Goal: Task Accomplishment & Management: Manage account settings

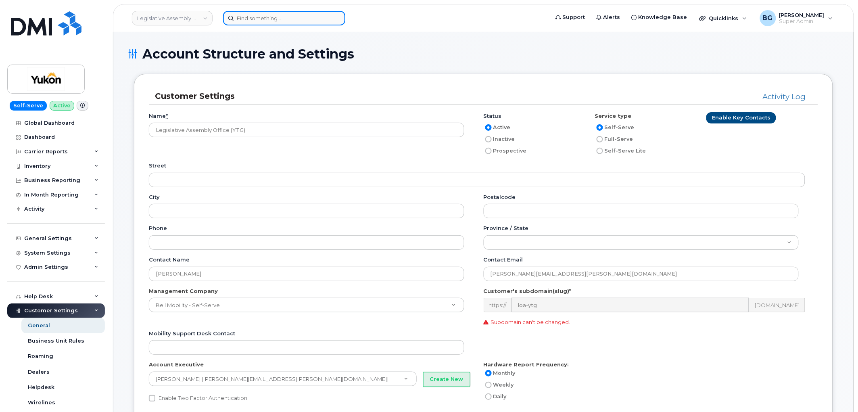
click at [280, 18] on input at bounding box center [284, 18] width 122 height 15
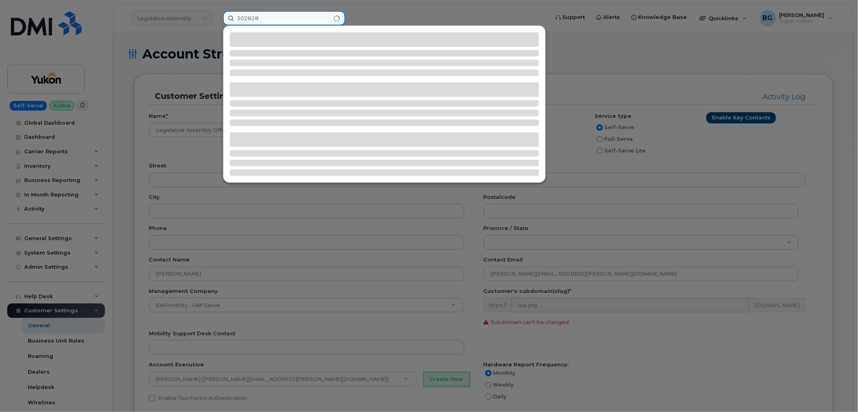
type input "302828"
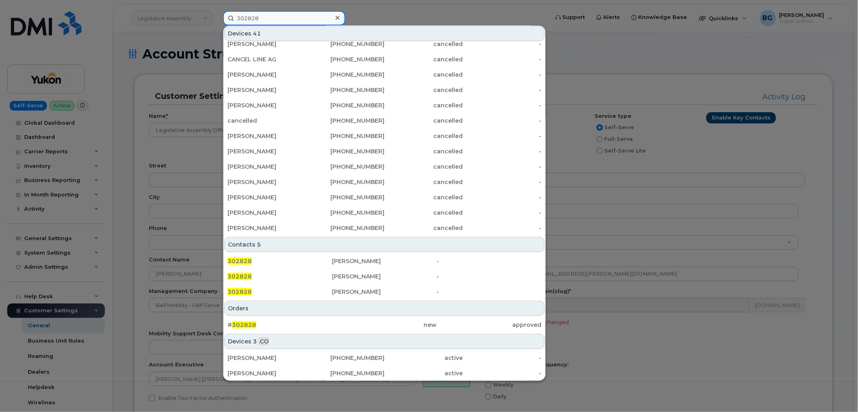
scroll to position [163, 0]
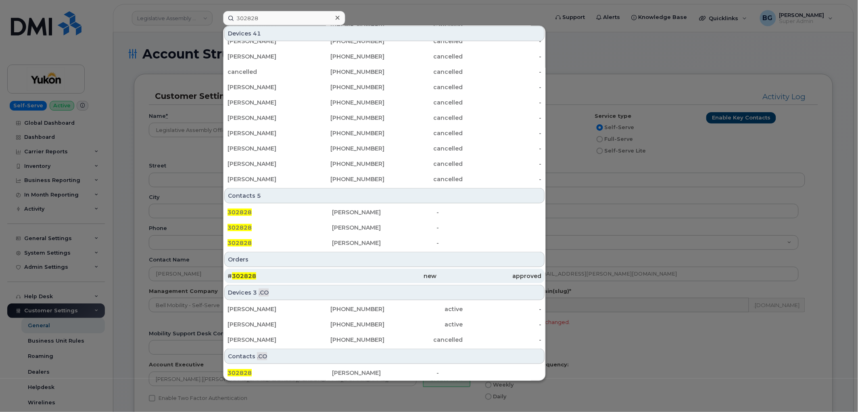
click at [240, 273] on span "302828" at bounding box center [244, 275] width 24 height 7
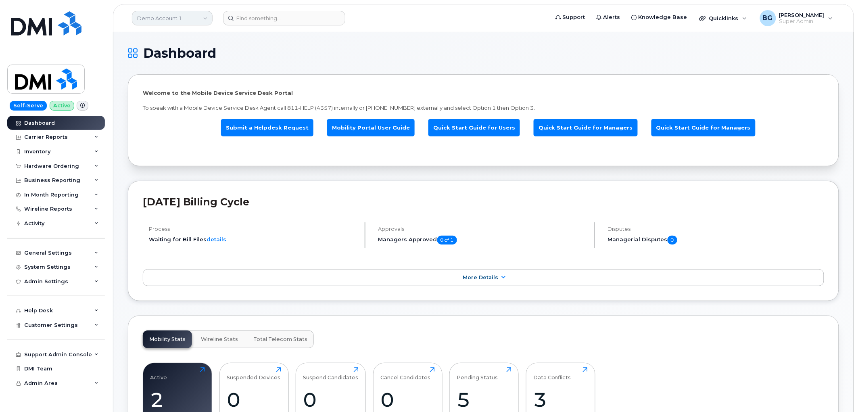
click at [173, 21] on link "Demo Account 1" at bounding box center [172, 18] width 81 height 15
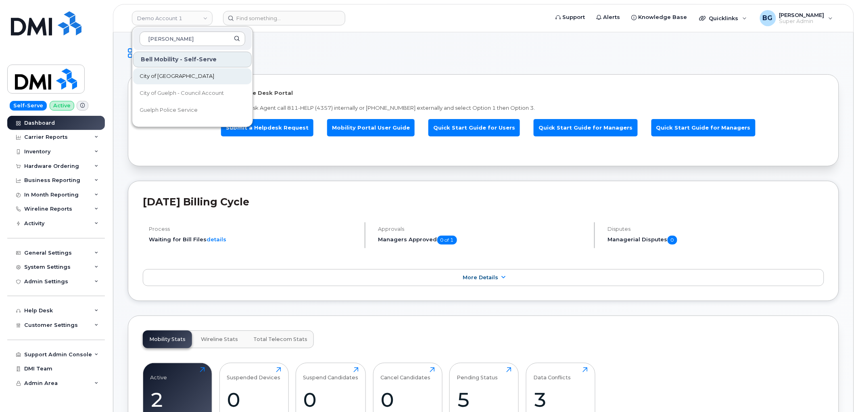
type input "guel"
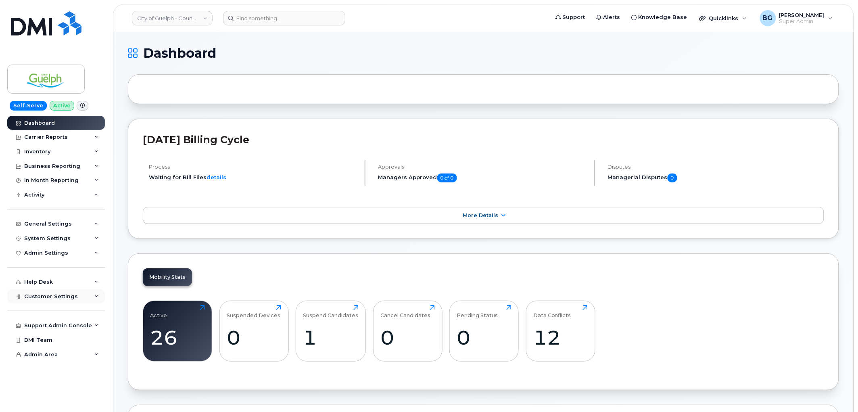
click at [37, 295] on span "Customer Settings" at bounding box center [51, 296] width 54 height 6
click at [35, 308] on link "General" at bounding box center [63, 310] width 84 height 15
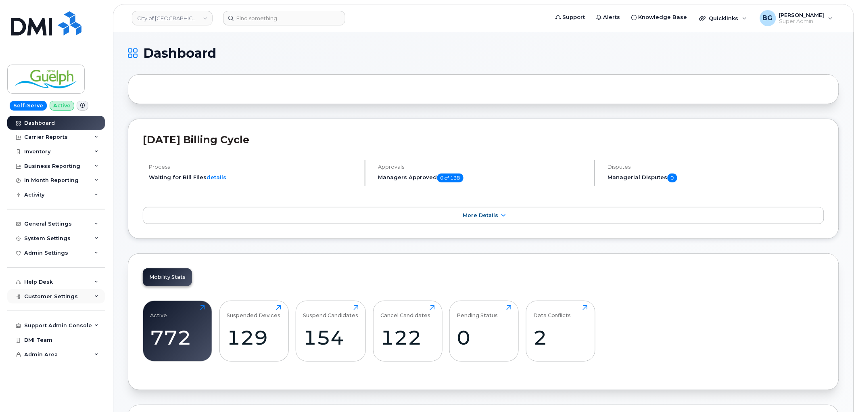
click at [46, 297] on span "Customer Settings" at bounding box center [51, 296] width 54 height 6
click at [40, 310] on div "General" at bounding box center [39, 310] width 22 height 7
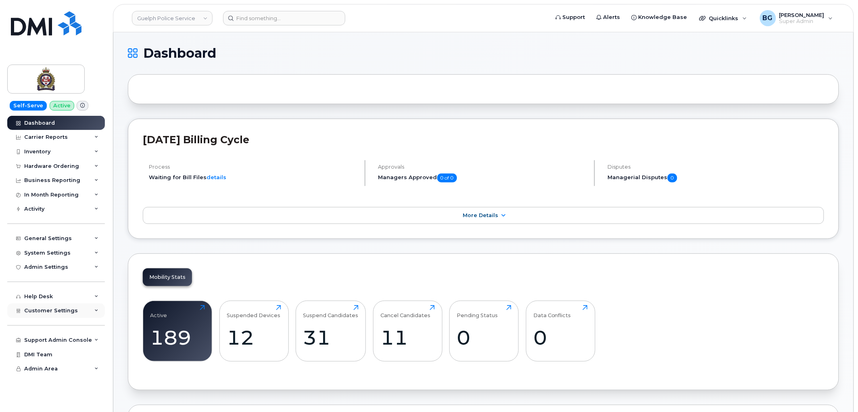
click at [50, 312] on span "Customer Settings" at bounding box center [51, 310] width 54 height 6
click at [42, 326] on div "General" at bounding box center [39, 325] width 22 height 7
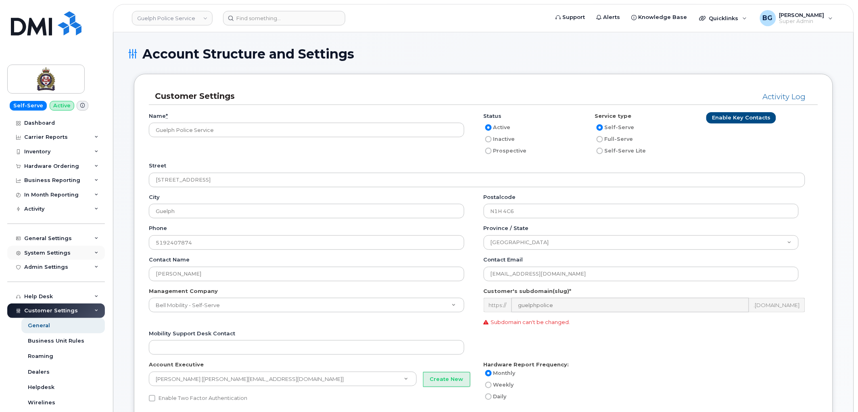
click at [42, 255] on div "System Settings" at bounding box center [47, 253] width 46 height 6
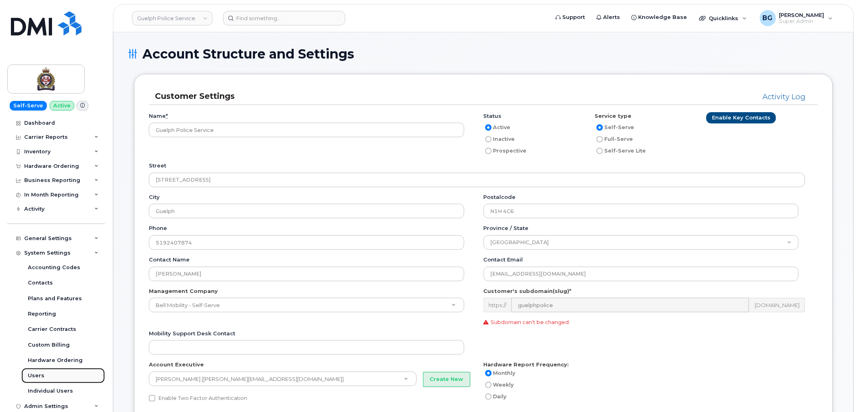
click at [33, 376] on div "Users" at bounding box center [36, 375] width 17 height 7
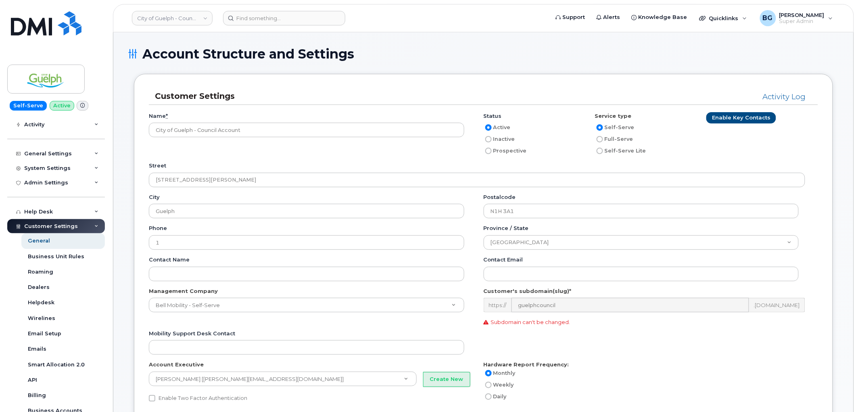
scroll to position [30, 0]
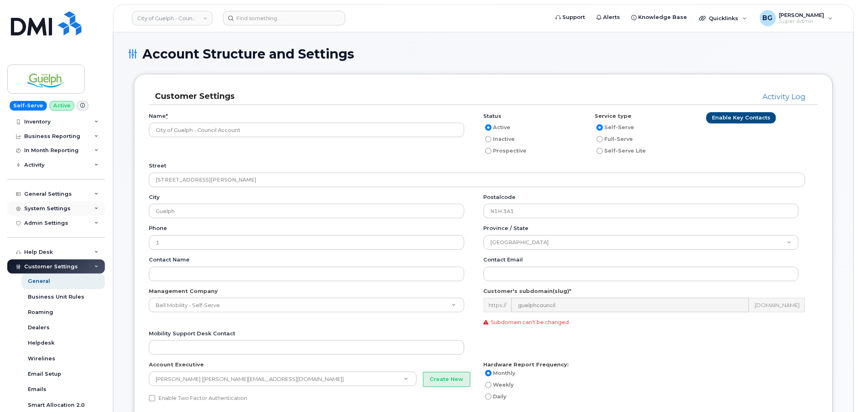
click at [41, 207] on div "System Settings" at bounding box center [47, 208] width 46 height 6
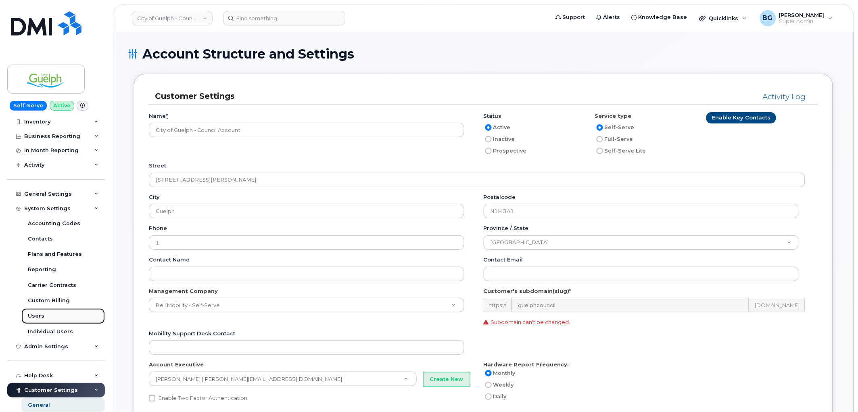
click at [30, 313] on div "Users" at bounding box center [36, 315] width 17 height 7
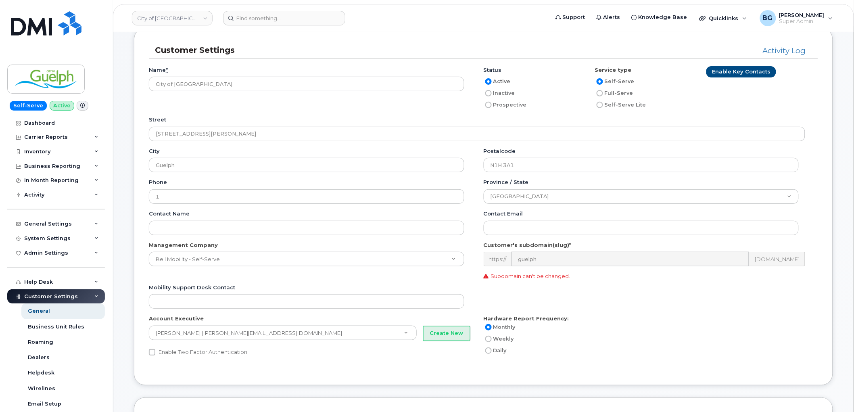
scroll to position [30, 0]
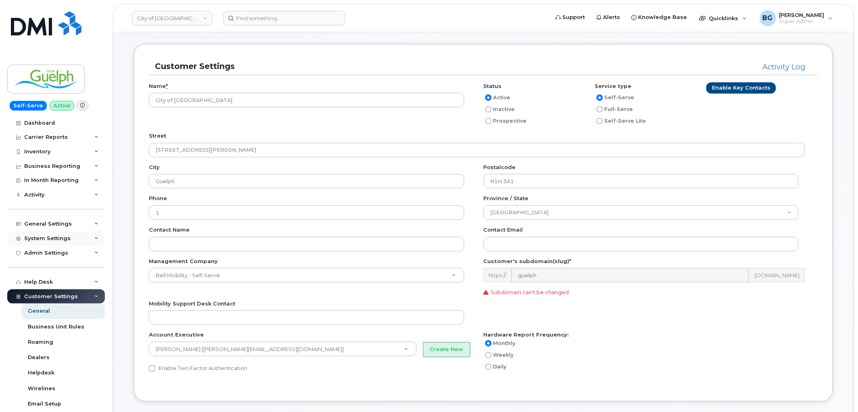
click at [51, 234] on div "System Settings" at bounding box center [56, 238] width 98 height 15
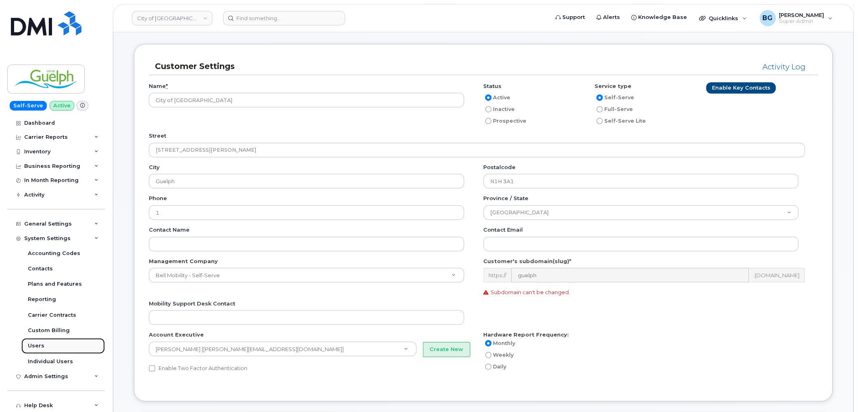
click at [37, 346] on div "Users" at bounding box center [36, 345] width 17 height 7
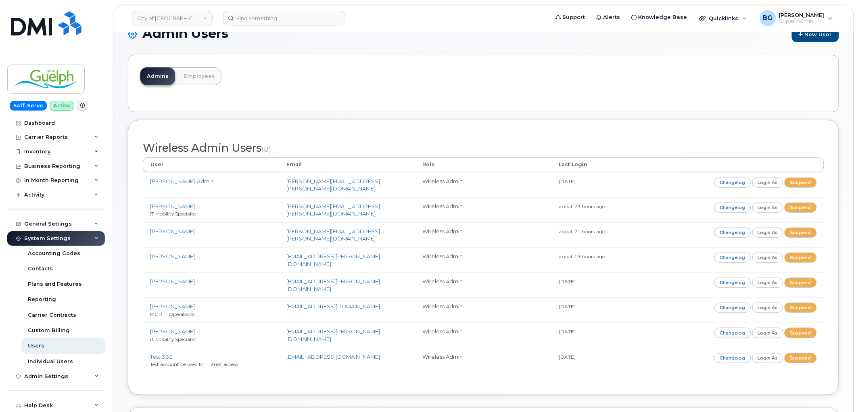
scroll to position [30, 0]
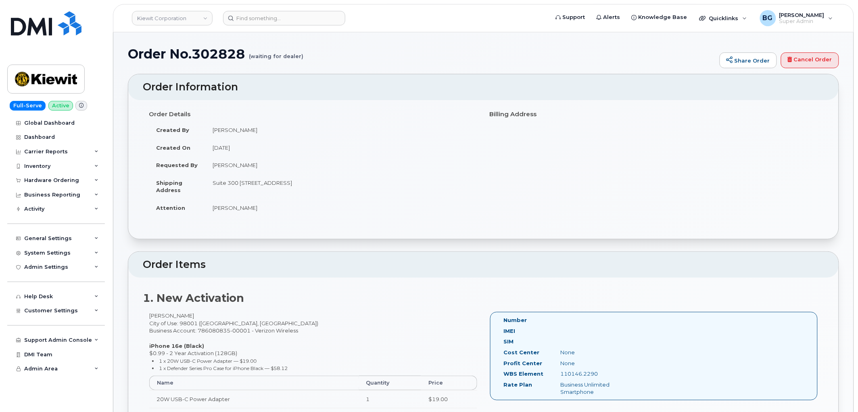
click at [220, 50] on h1 "Order No.302828 (waiting for dealer)" at bounding box center [422, 54] width 588 height 14
copy h1 "302828"
click at [38, 166] on div "Inventory" at bounding box center [37, 166] width 26 height 6
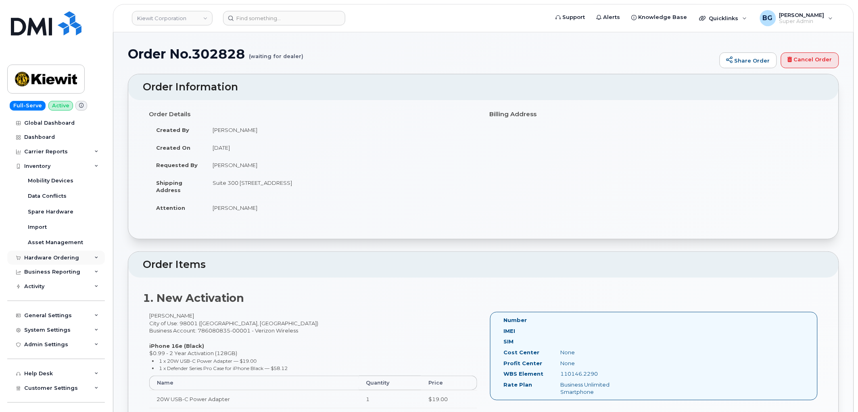
click at [42, 255] on div "Hardware Ordering" at bounding box center [51, 258] width 55 height 6
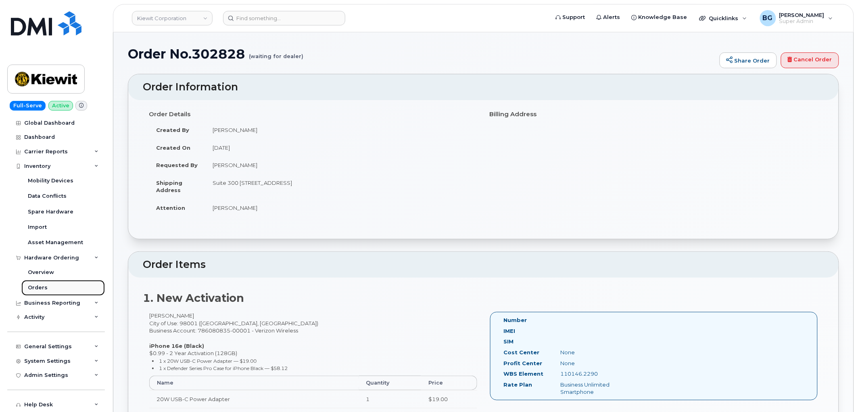
click at [39, 287] on div "Orders" at bounding box center [38, 287] width 20 height 7
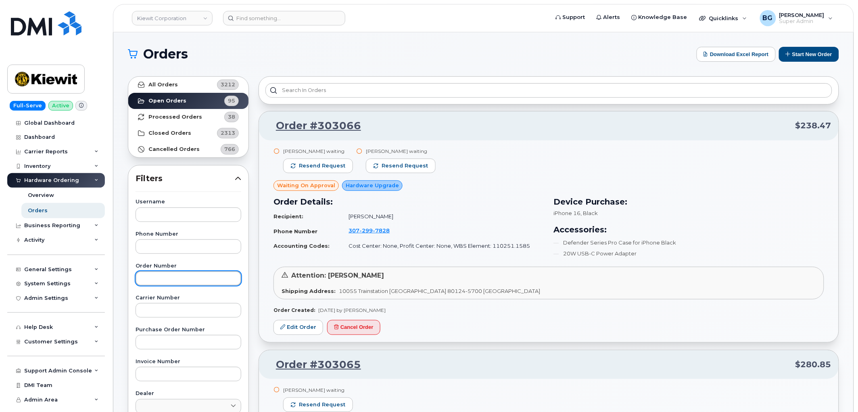
click at [171, 279] on input "text" at bounding box center [189, 278] width 106 height 15
paste input "302828"
type input "302828"
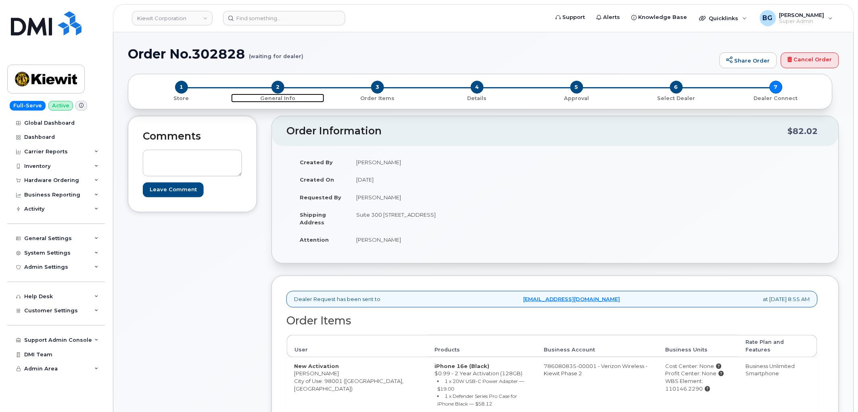
click at [274, 86] on span "2" at bounding box center [278, 87] width 13 height 13
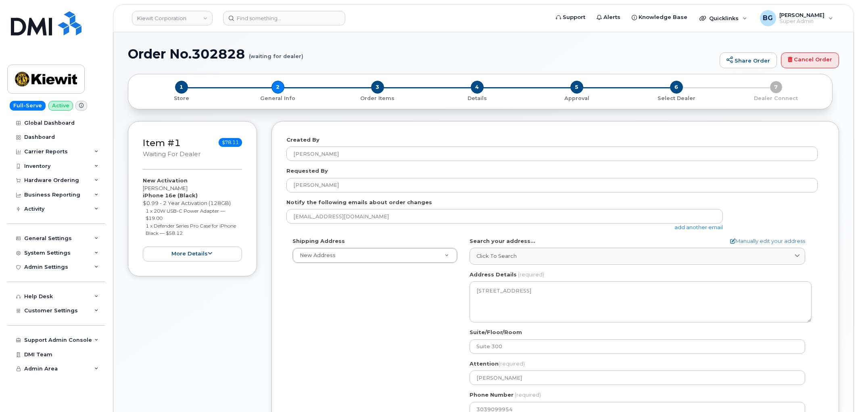
select select
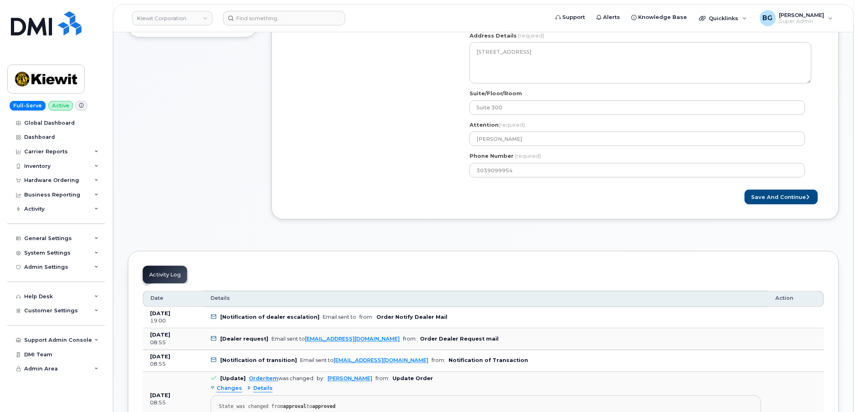
scroll to position [229, 0]
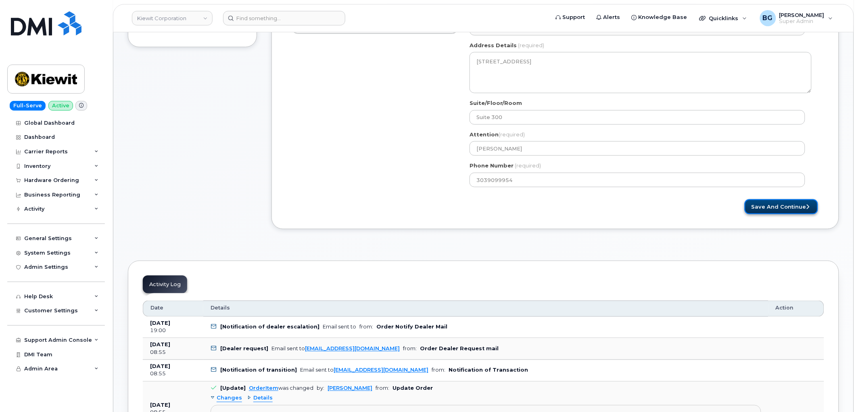
click at [790, 204] on button "Save and Continue" at bounding box center [781, 206] width 73 height 15
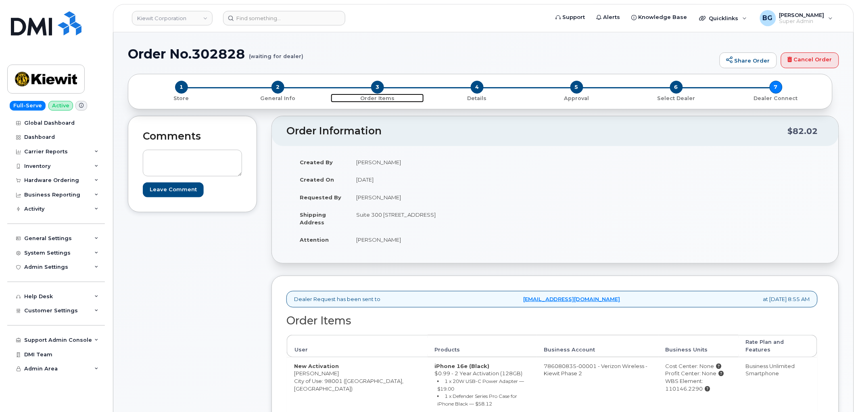
click at [375, 87] on span "3" at bounding box center [377, 87] width 13 height 13
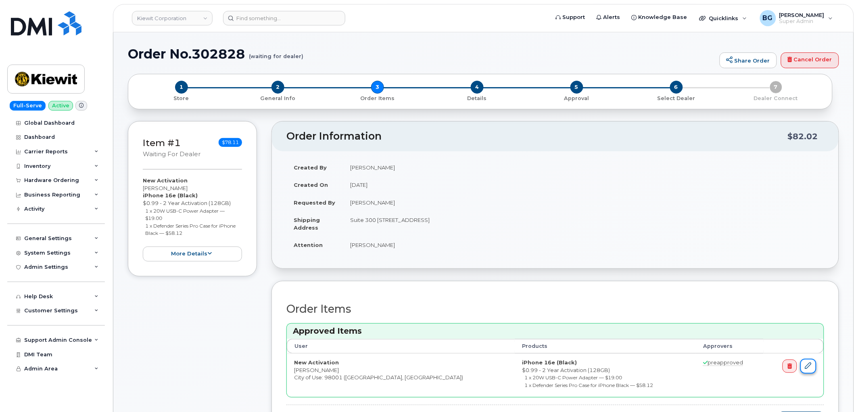
click at [812, 368] on link at bounding box center [809, 366] width 16 height 15
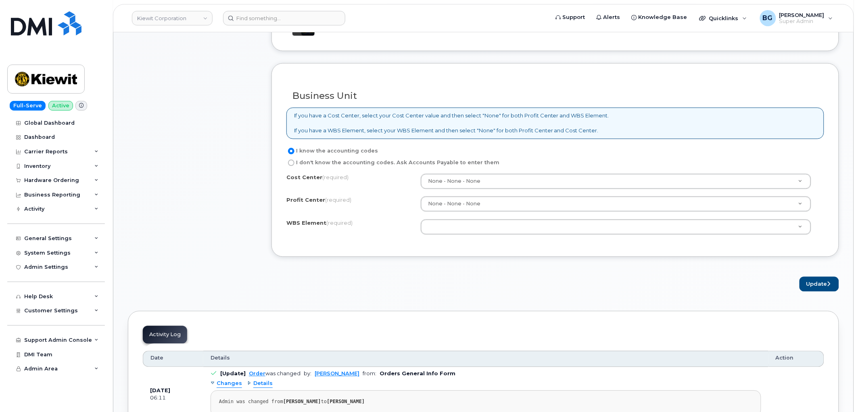
scroll to position [568, 0]
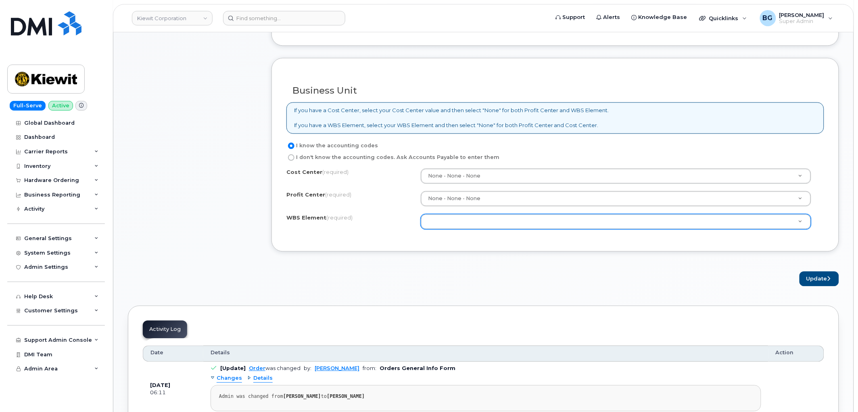
paste input "110146.2290"
type input "110146.2290"
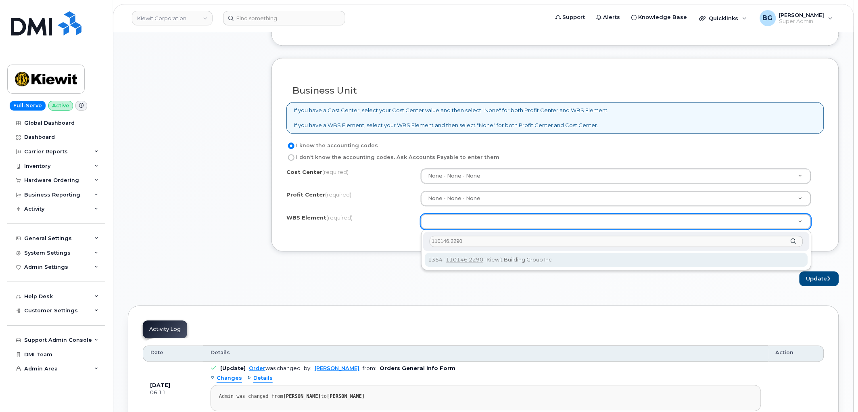
type input "110146.2290"
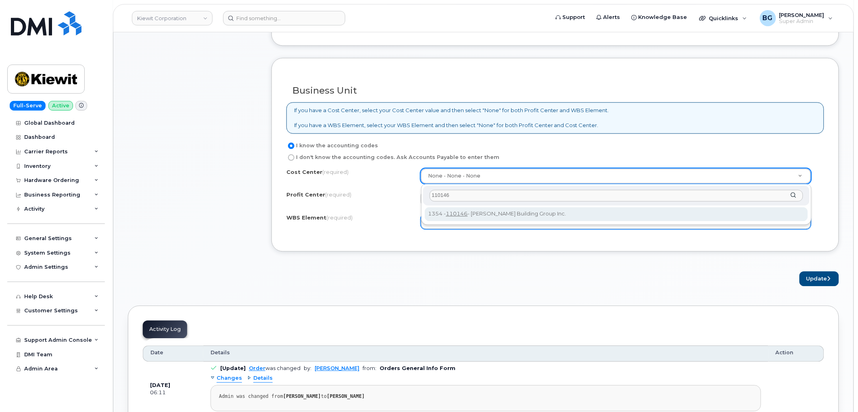
type input "110146"
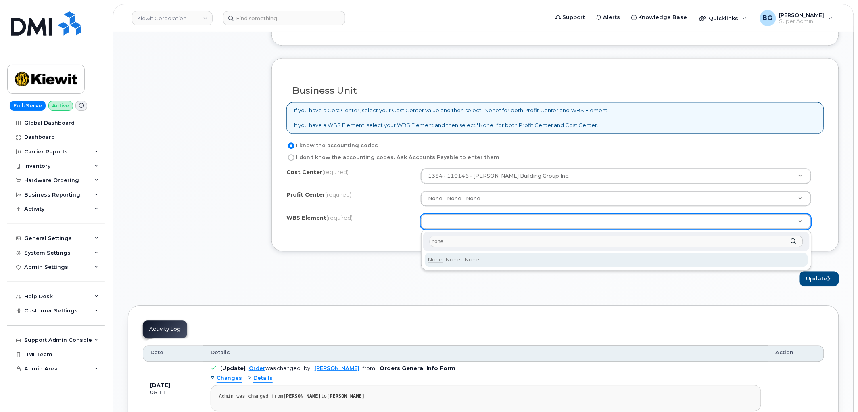
type input "none"
type input "None"
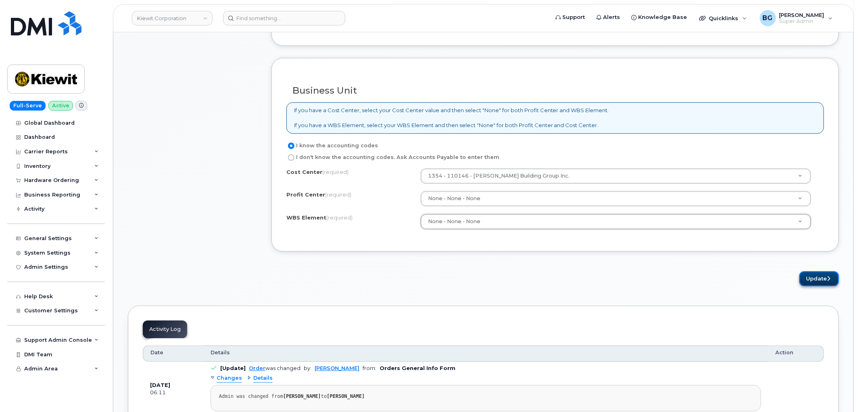
click at [811, 279] on button "Update" at bounding box center [820, 278] width 40 height 15
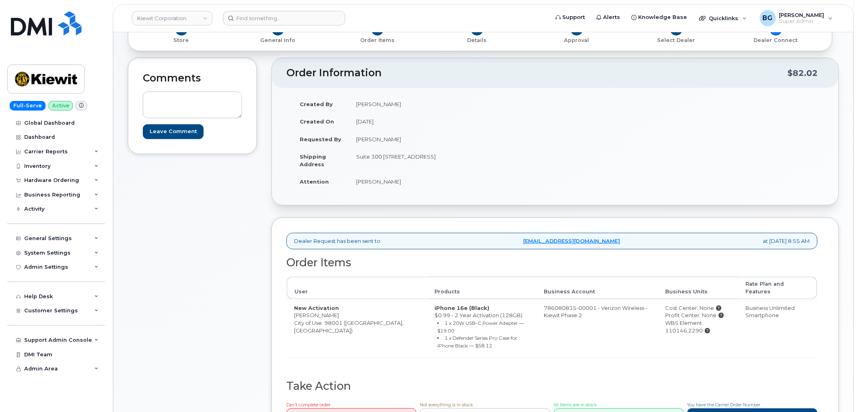
scroll to position [59, 0]
click at [666, 324] on div "WBS Element: 110146.2290" at bounding box center [699, 325] width 66 height 15
copy div "110146.2290"
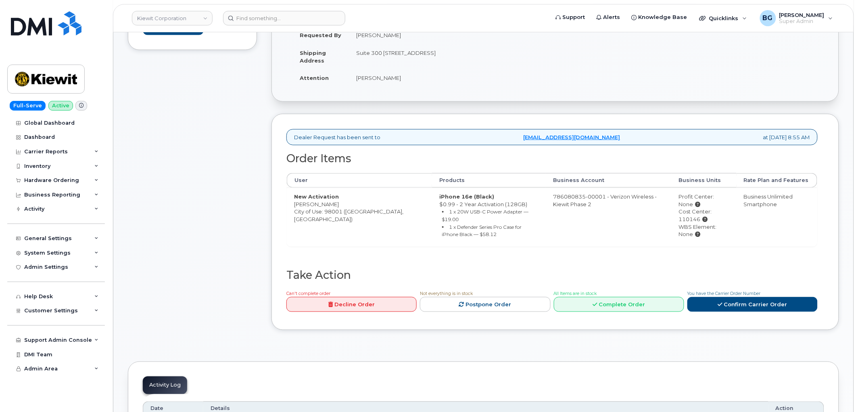
scroll to position [239, 0]
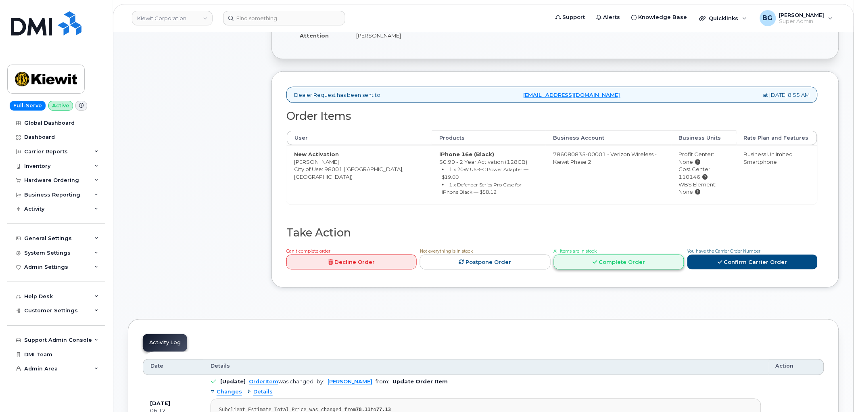
click at [619, 258] on link "Complete Order" at bounding box center [619, 262] width 130 height 15
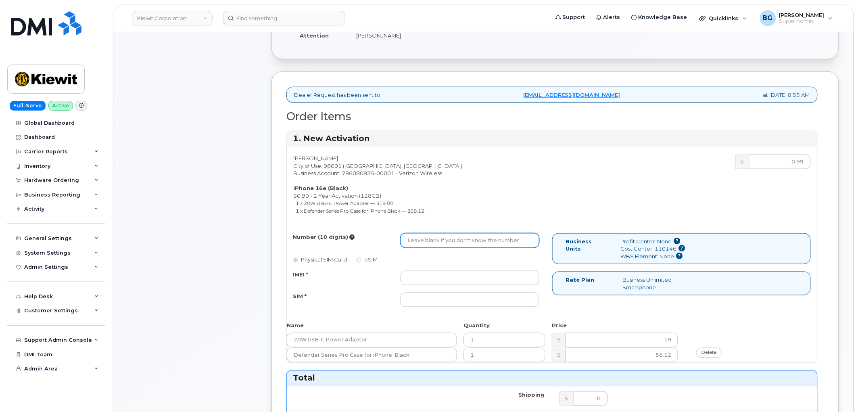
click at [454, 236] on input "Number (10 digits)" at bounding box center [470, 240] width 139 height 15
paste input "2532479221"
type input "2532479221"
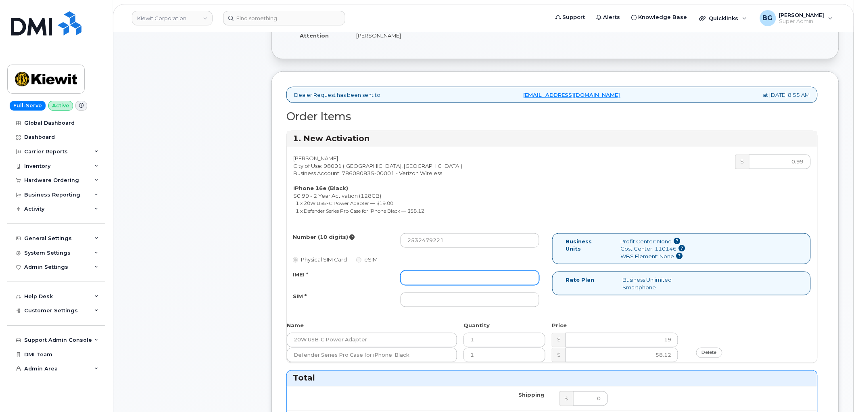
click at [428, 277] on input "IMEI *" at bounding box center [470, 278] width 139 height 15
paste input "352515981502132"
type input "352515981502132"
click at [440, 299] on input "SIM *" at bounding box center [470, 300] width 139 height 15
paste input "89043052010008889725002564622737"
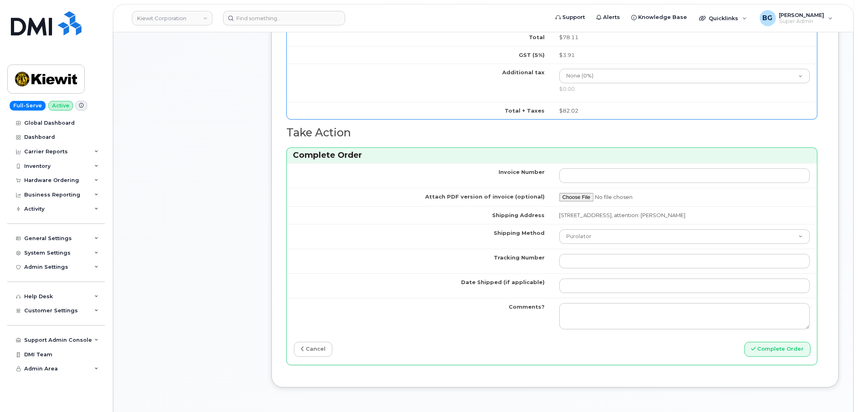
scroll to position [627, 0]
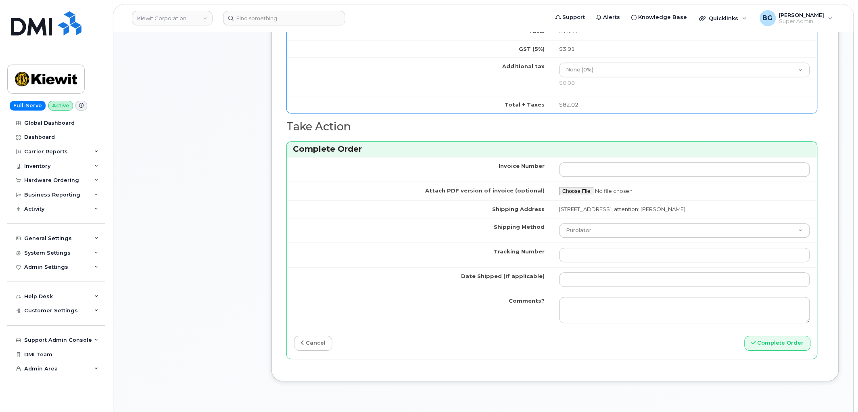
type input "89043052010008889725002564622737"
click at [623, 261] on input "Tracking Number" at bounding box center [685, 255] width 251 height 15
paste input "444401124008"
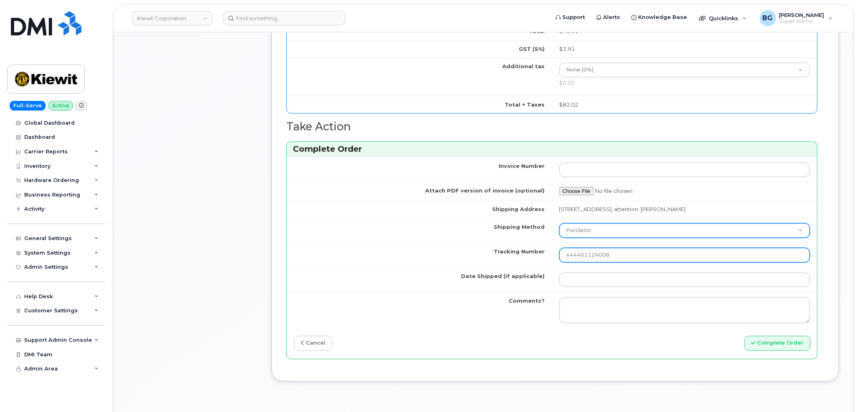
type input "444401124008"
click at [604, 237] on select "Purolator UPS FedEx Canada Post Courier Other Drop Off Pick Up" at bounding box center [685, 230] width 251 height 15
select select "FedEx"
click at [560, 231] on select "Purolator UPS FedEx Canada Post Courier Other Drop Off Pick Up" at bounding box center [685, 230] width 251 height 15
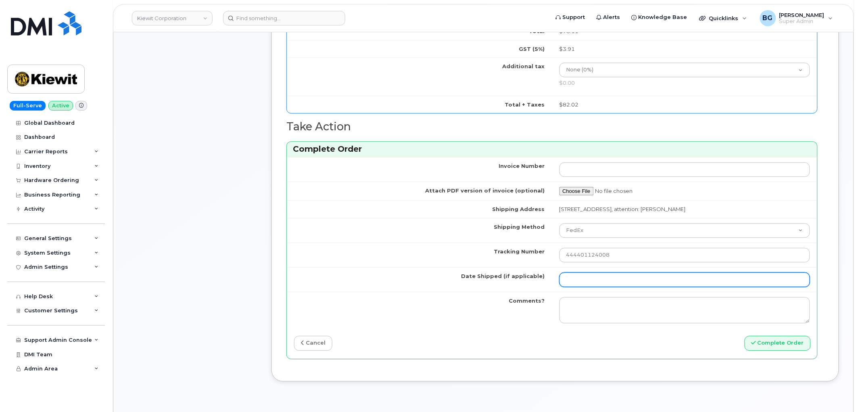
click at [578, 287] on input "Date Shipped (if applicable)" at bounding box center [685, 279] width 251 height 15
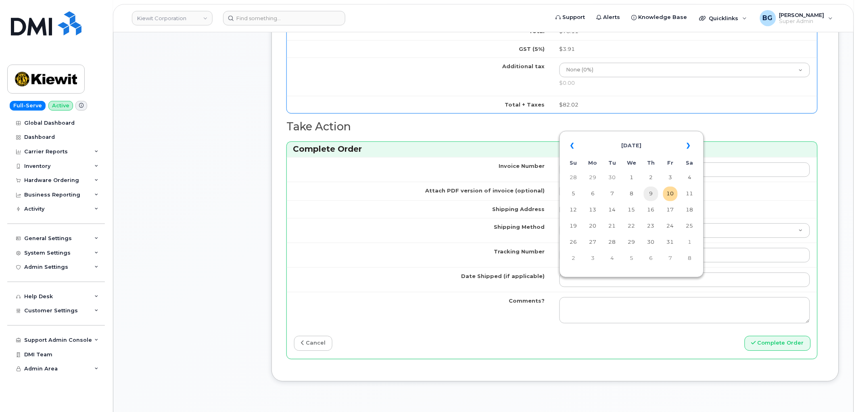
click at [654, 194] on td "9" at bounding box center [651, 193] width 15 height 15
type input "[DATE]"
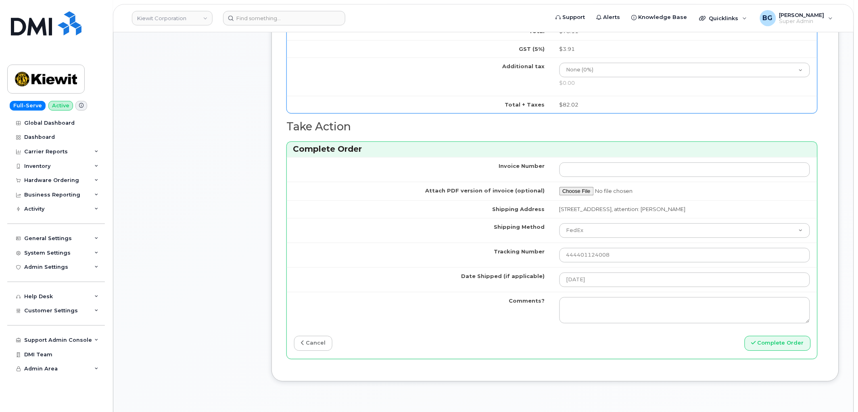
click at [784, 342] on div "Invoice Number Attach PDF version of invoice (optional) Shipping Address 33930 …" at bounding box center [552, 257] width 531 height 201
click at [785, 349] on button "Complete Order" at bounding box center [778, 343] width 66 height 15
